Goal: Information Seeking & Learning: Learn about a topic

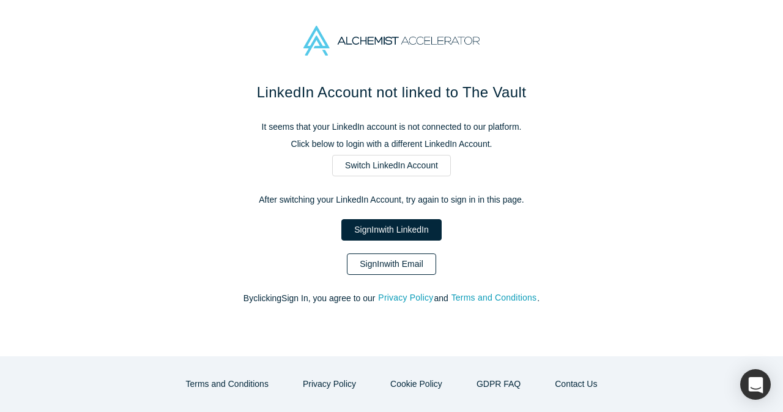
click at [400, 270] on link "Sign In with Email" at bounding box center [391, 263] width 89 height 21
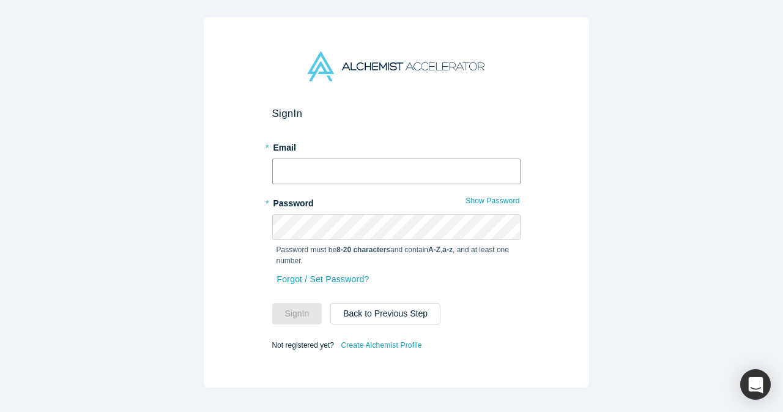
click at [383, 167] on input "text" at bounding box center [396, 172] width 248 height 26
type input "mia@alchemistaccelerator.com"
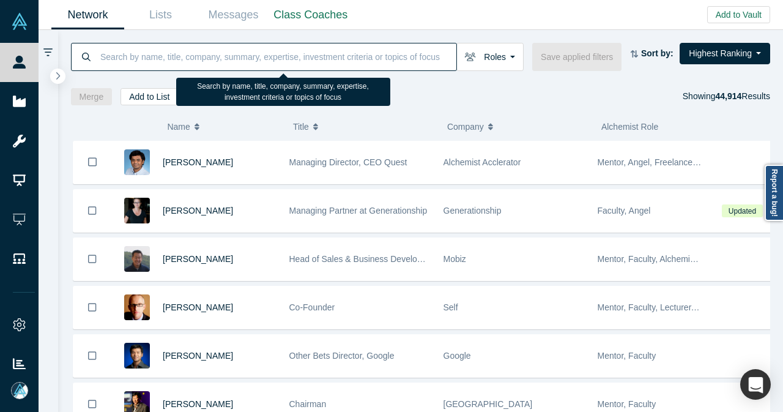
click at [291, 56] on input at bounding box center [277, 56] width 357 height 29
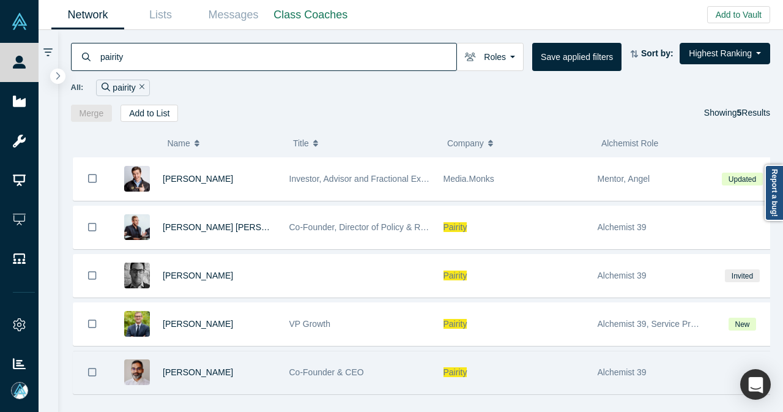
type input "pairity"
click at [272, 356] on div "Gotam Bhardwaj" at bounding box center [220, 372] width 114 height 42
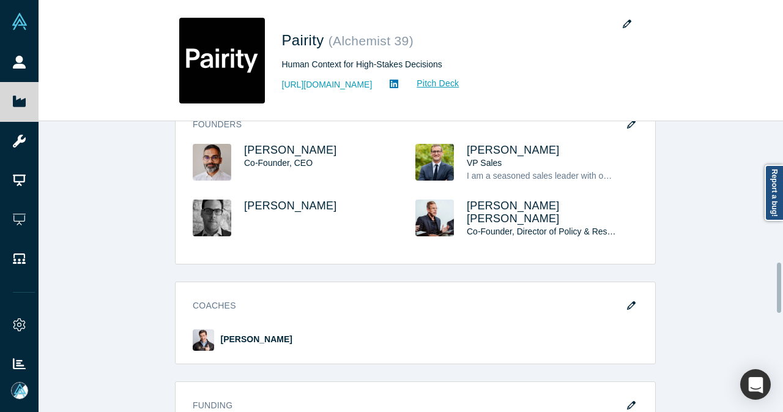
scroll to position [857, 0]
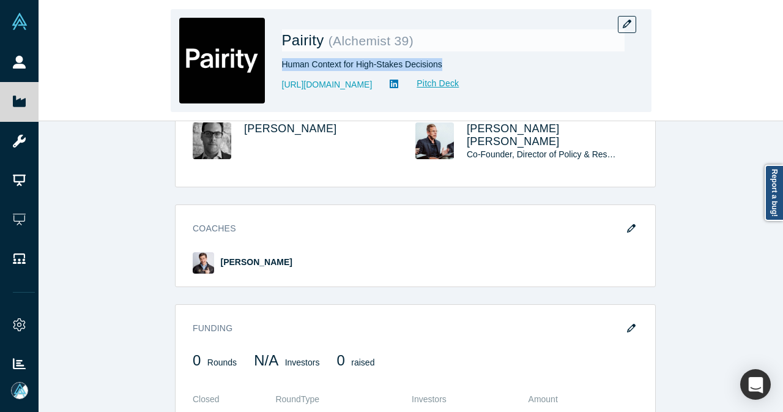
drag, startPoint x: 283, startPoint y: 66, endPoint x: 439, endPoint y: 65, distance: 156.7
click at [439, 65] on div "Human Context for High-Stakes Decisions" at bounding box center [453, 64] width 343 height 13
copy div "Human Context for High-Stakes Decisions"
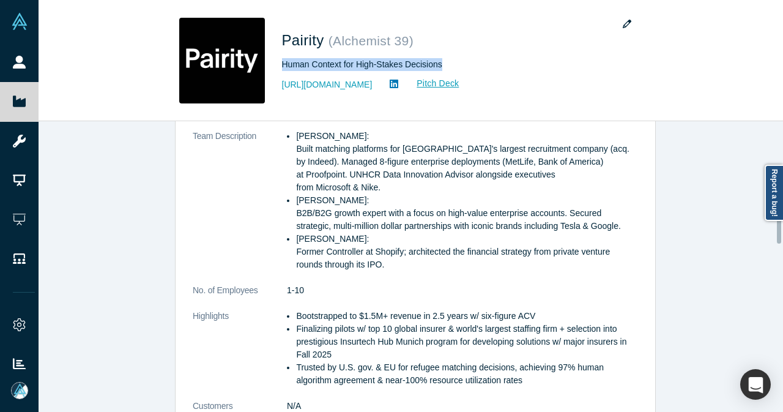
scroll to position [367, 0]
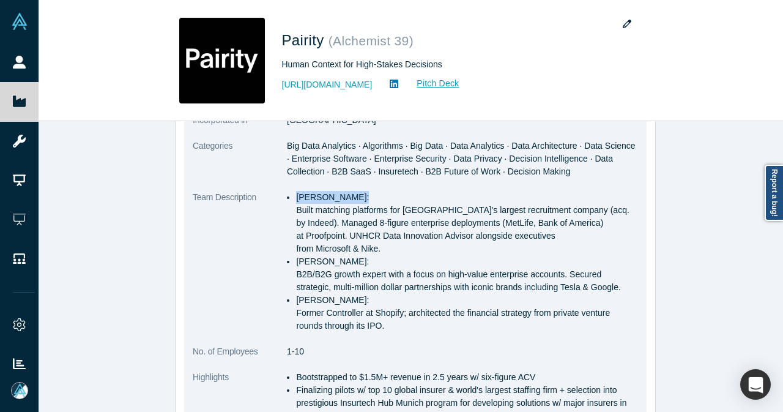
drag, startPoint x: 291, startPoint y: 197, endPoint x: 354, endPoint y: 196, distance: 62.4
click at [354, 196] on li "Gotam Bhardwaj: Built matching platforms for Canada's largest recruitment compa…" at bounding box center [467, 223] width 342 height 64
copy li "Gotam Bhardwaj"
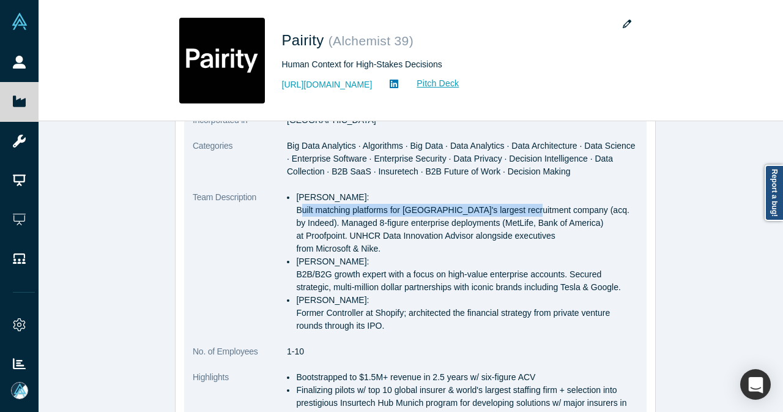
drag, startPoint x: 292, startPoint y: 209, endPoint x: 522, endPoint y: 207, distance: 230.1
click at [522, 207] on li "Gotam Bhardwaj: Built matching platforms for Canada's largest recruitment compa…" at bounding box center [467, 223] width 342 height 64
